Goal: Navigation & Orientation: Find specific page/section

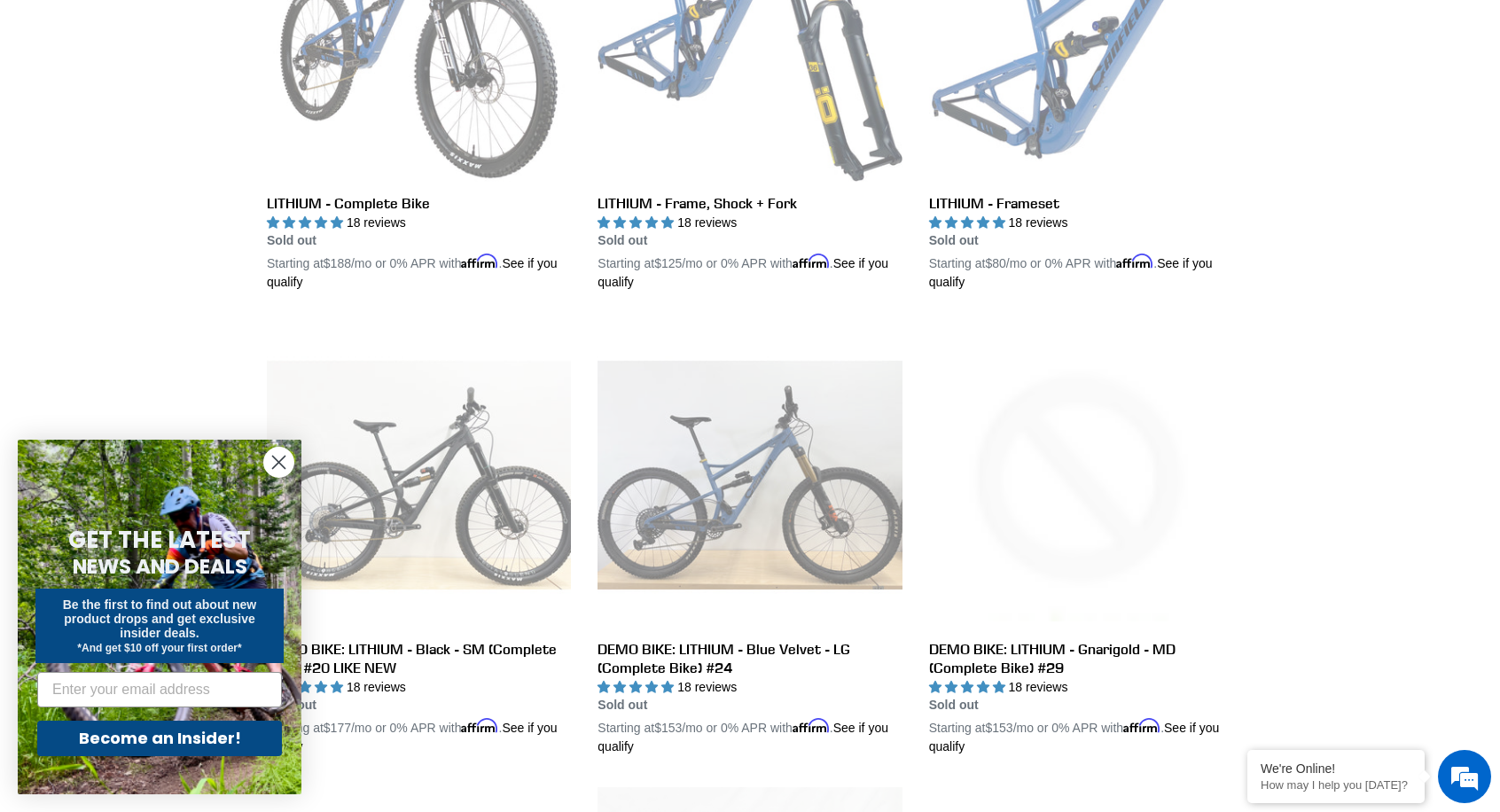
scroll to position [691, 0]
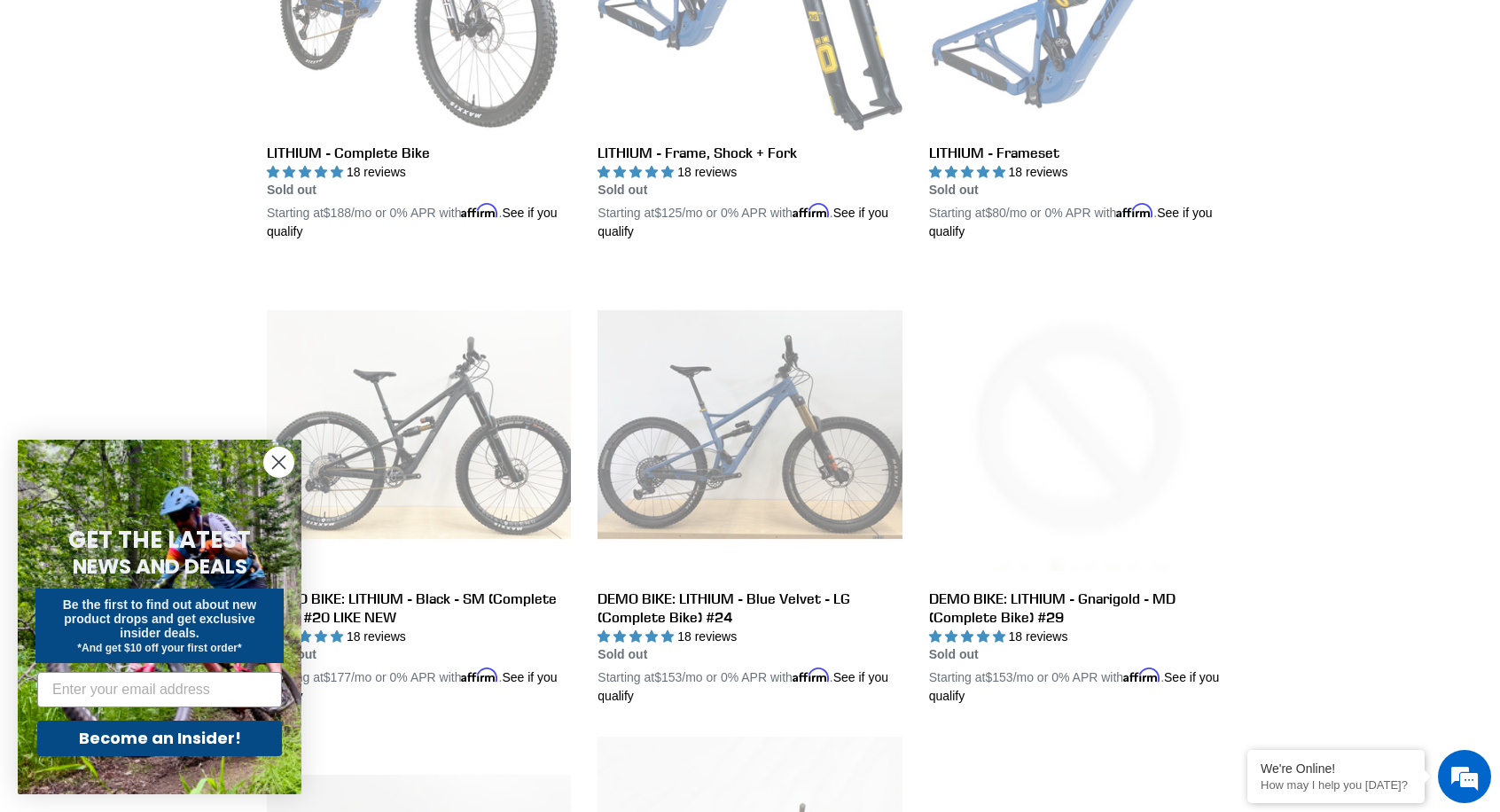
click at [274, 461] on circle "Close dialog" at bounding box center [279, 463] width 30 height 30
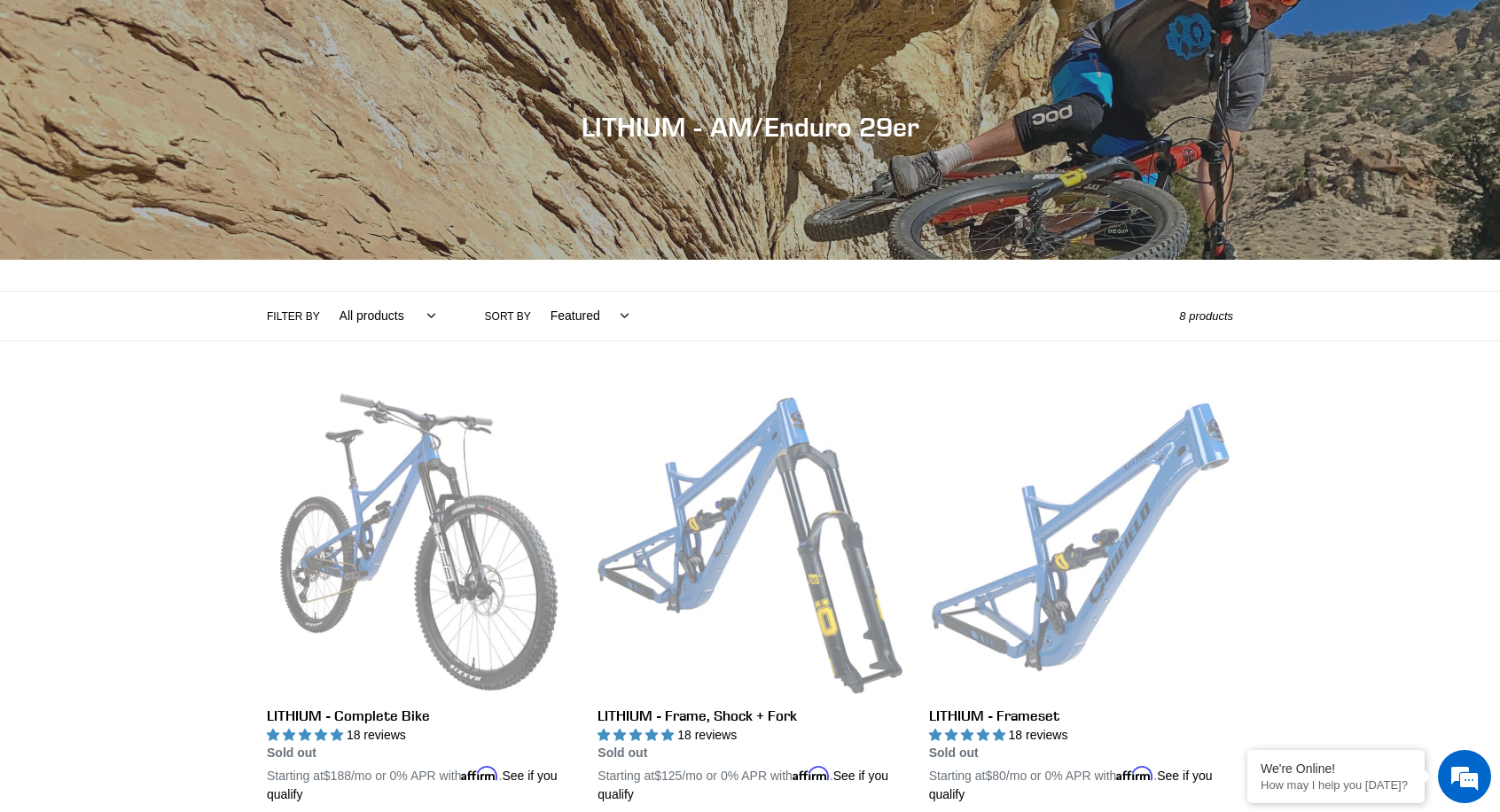
scroll to position [0, 0]
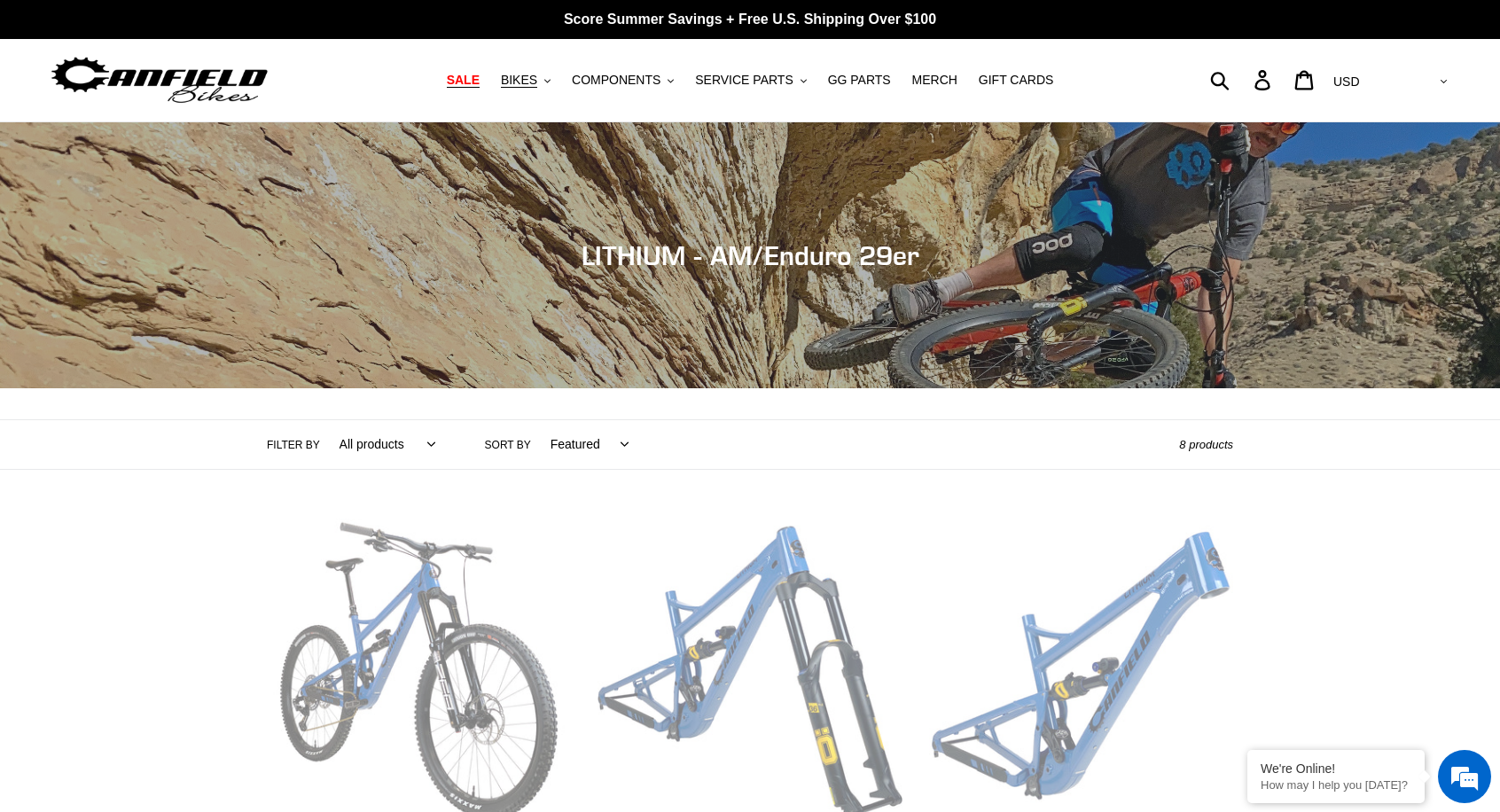
click at [467, 78] on span "SALE" at bounding box center [463, 80] width 32 height 15
